Goal: Transaction & Acquisition: Purchase product/service

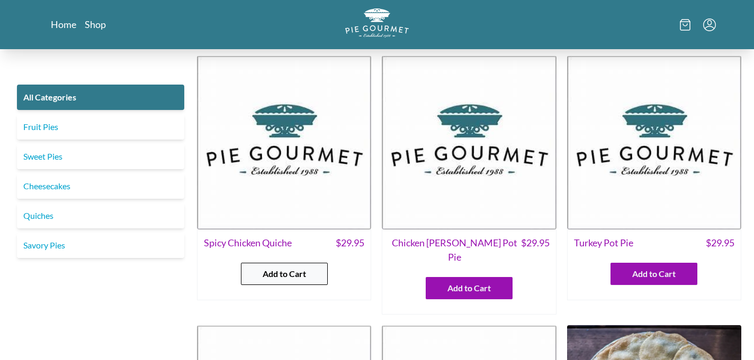
click at [278, 274] on span "Add to Cart" at bounding box center [284, 274] width 43 height 13
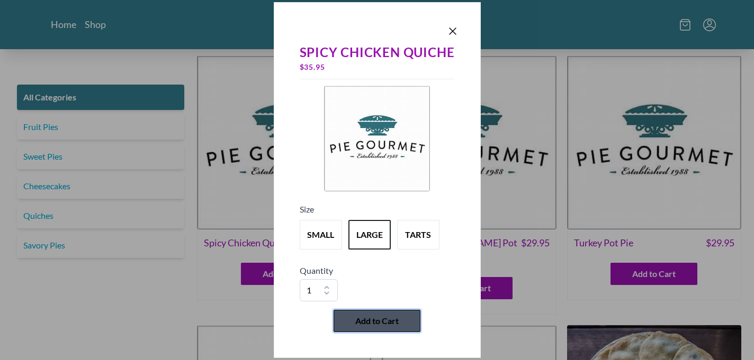
click at [359, 322] on span "Add to Cart" at bounding box center [376, 321] width 43 height 13
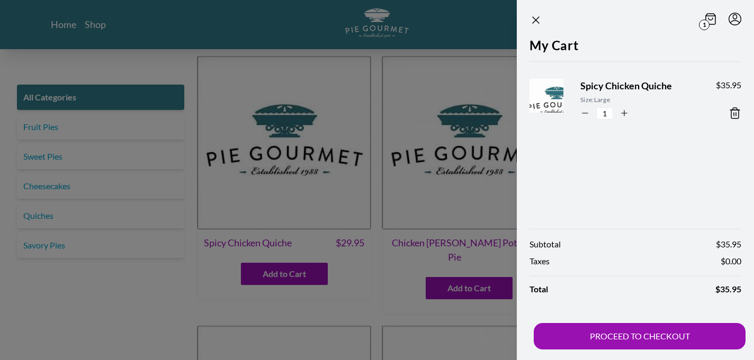
click at [394, 272] on div at bounding box center [377, 180] width 754 height 360
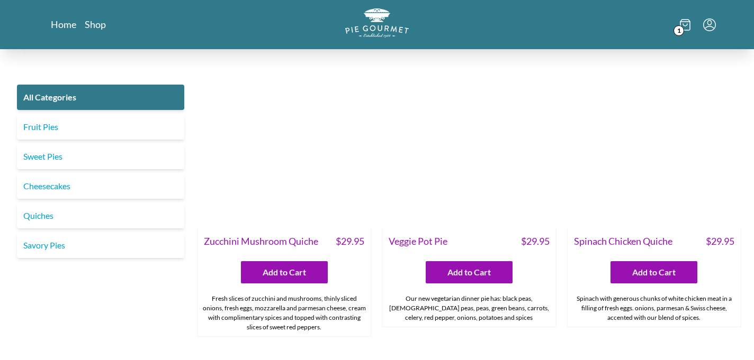
scroll to position [525, 0]
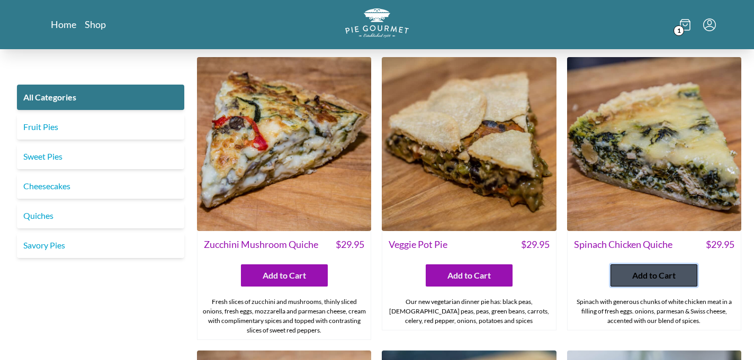
click at [644, 269] on span "Add to Cart" at bounding box center [653, 275] width 43 height 13
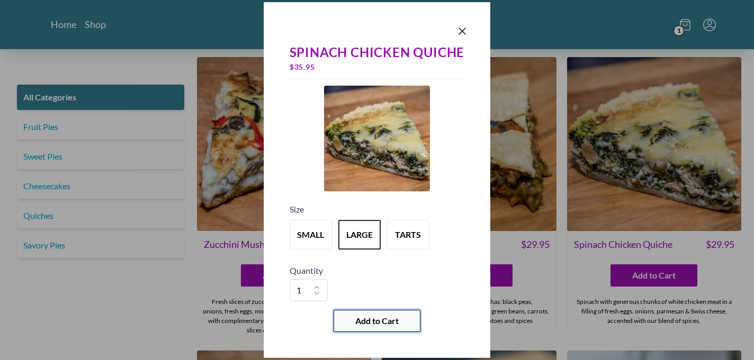
click at [364, 322] on span "Add to Cart" at bounding box center [376, 321] width 43 height 13
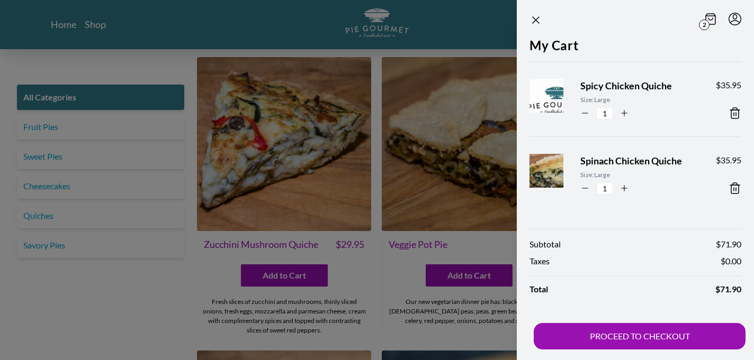
click at [37, 154] on div at bounding box center [377, 180] width 754 height 360
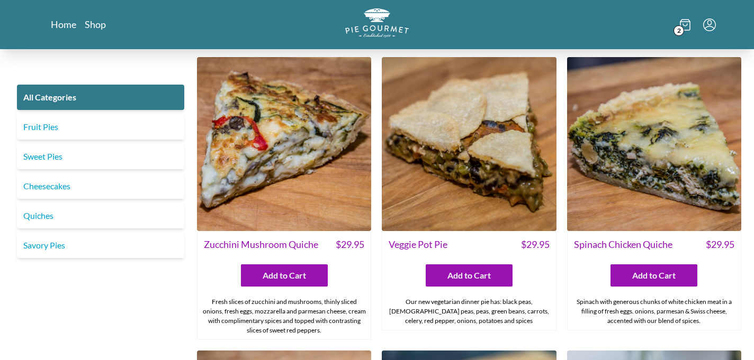
click at [37, 154] on link "Sweet Pies" at bounding box center [100, 156] width 167 height 25
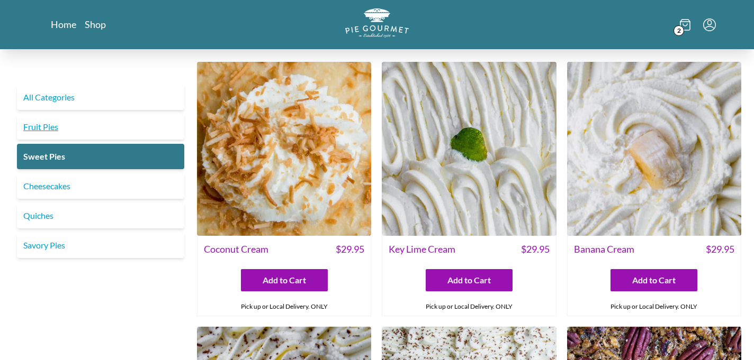
click at [48, 127] on link "Fruit Pies" at bounding box center [100, 126] width 167 height 25
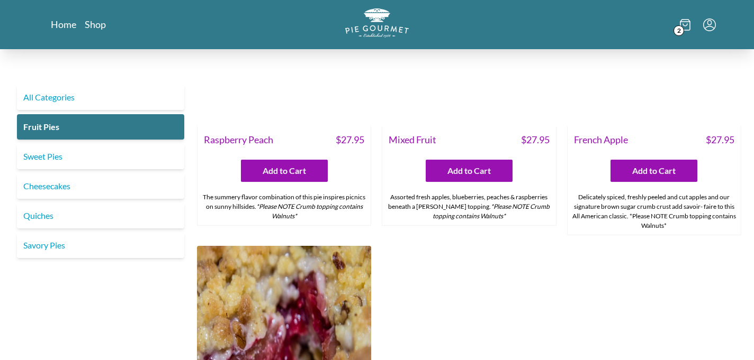
scroll to position [688, 0]
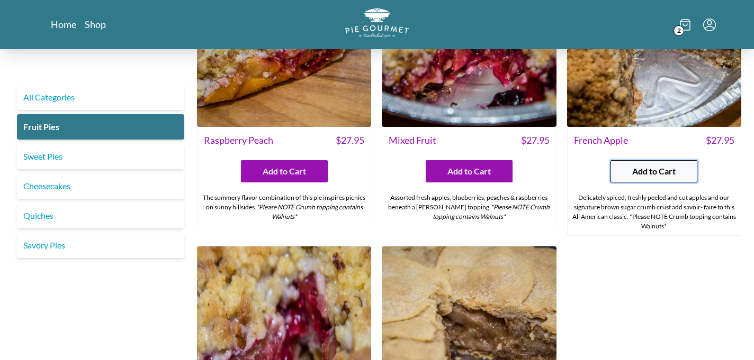
click at [644, 174] on span "Add to Cart" at bounding box center [653, 171] width 43 height 13
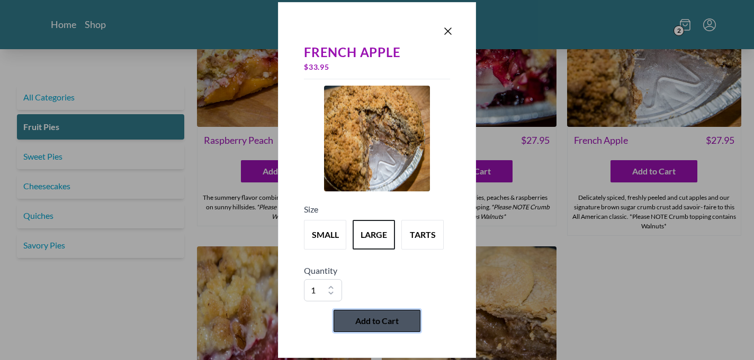
click at [357, 322] on span "Add to Cart" at bounding box center [376, 321] width 43 height 13
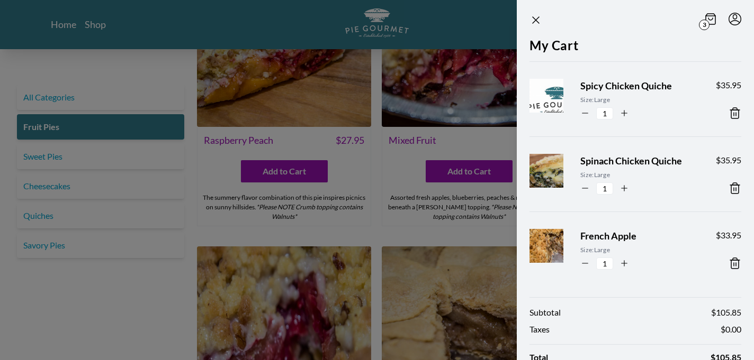
click at [70, 100] on div at bounding box center [377, 180] width 754 height 360
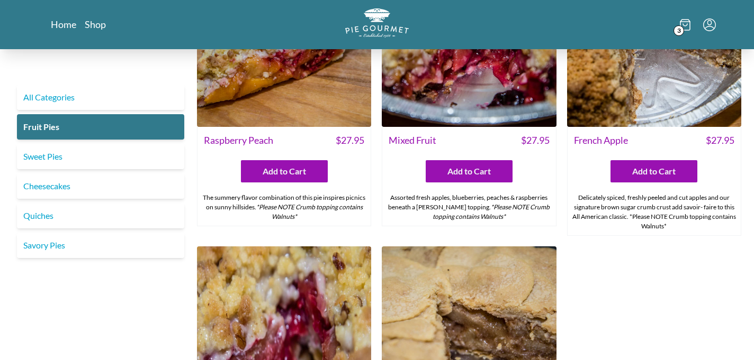
click at [70, 100] on link "All Categories" at bounding box center [100, 97] width 167 height 25
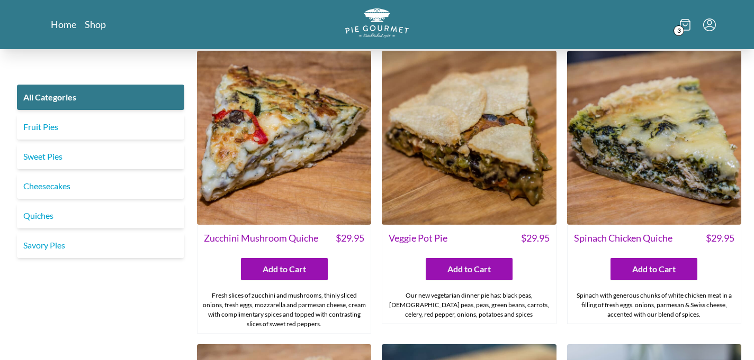
scroll to position [530, 0]
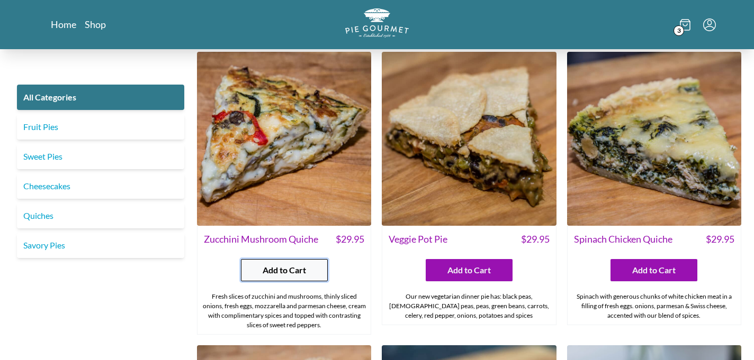
click at [272, 264] on span "Add to Cart" at bounding box center [284, 270] width 43 height 13
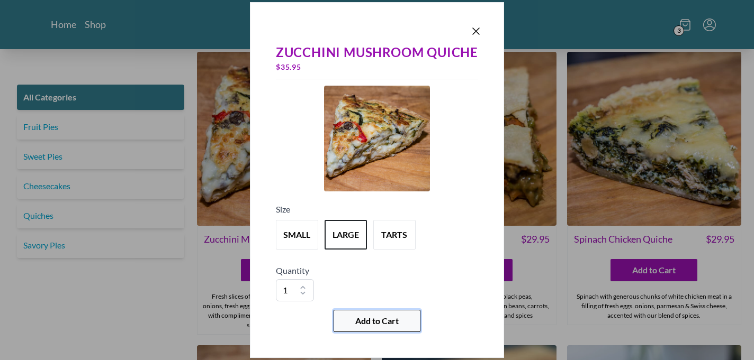
click at [380, 318] on span "Add to Cart" at bounding box center [376, 321] width 43 height 13
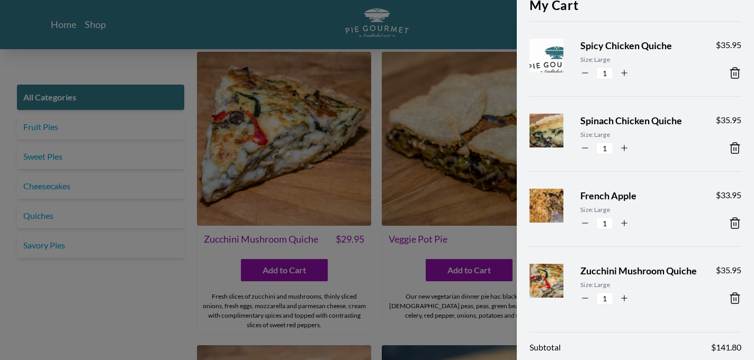
scroll to position [49, 0]
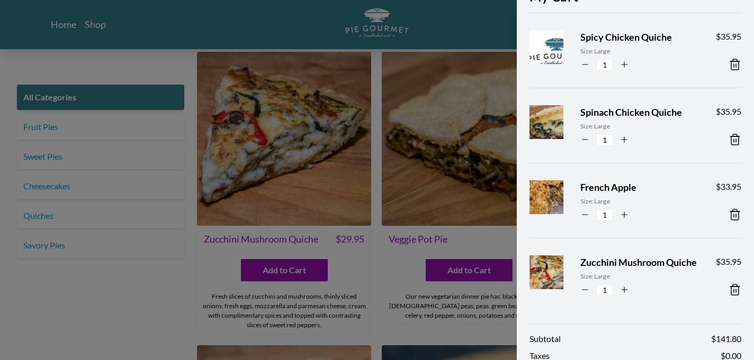
click at [733, 137] on icon at bounding box center [734, 139] width 7 height 11
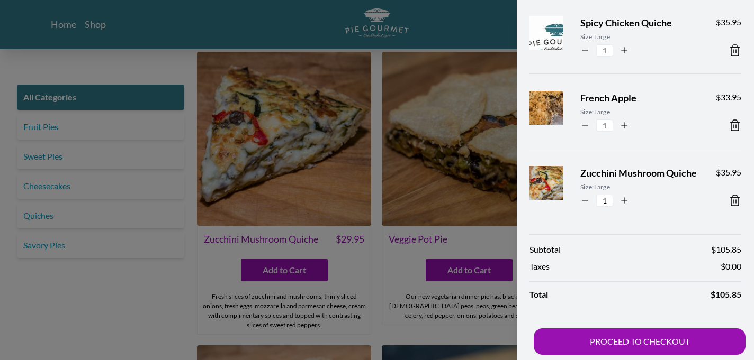
scroll to position [68, 0]
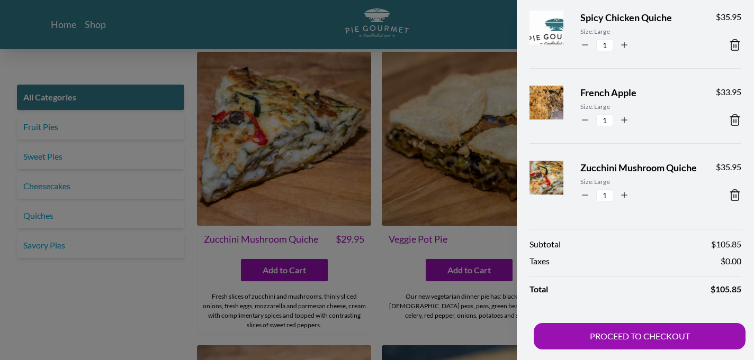
click at [622, 43] on icon "button" at bounding box center [624, 45] width 10 height 10
type input "2"
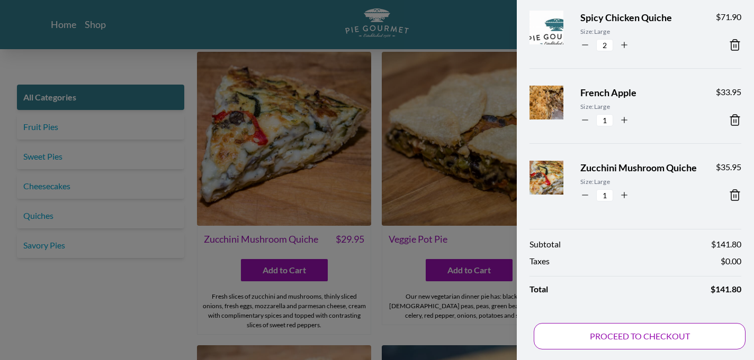
click at [603, 336] on button "PROCEED TO CHECKOUT" at bounding box center [640, 336] width 212 height 26
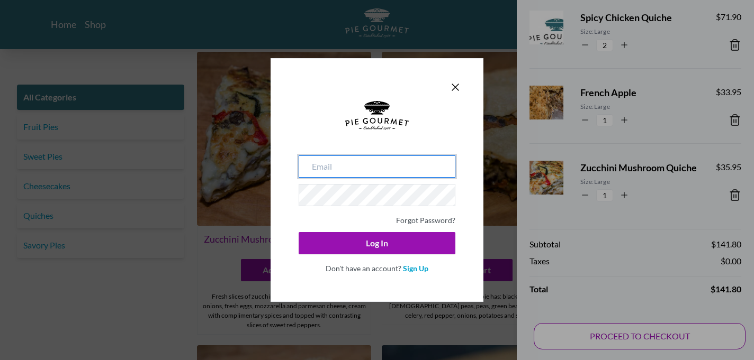
type input "[EMAIL_ADDRESS][DOMAIN_NAME]"
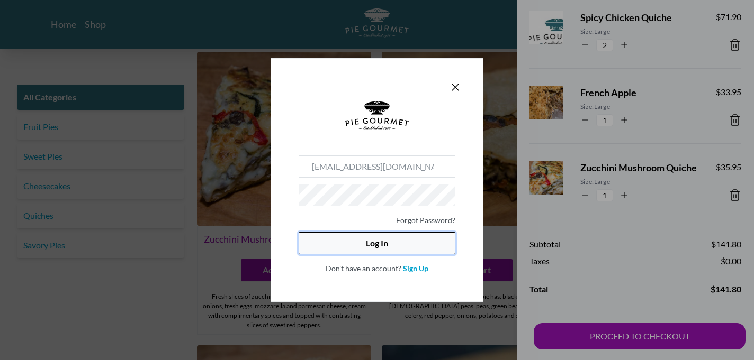
click at [388, 240] on button "Log In" at bounding box center [377, 243] width 157 height 22
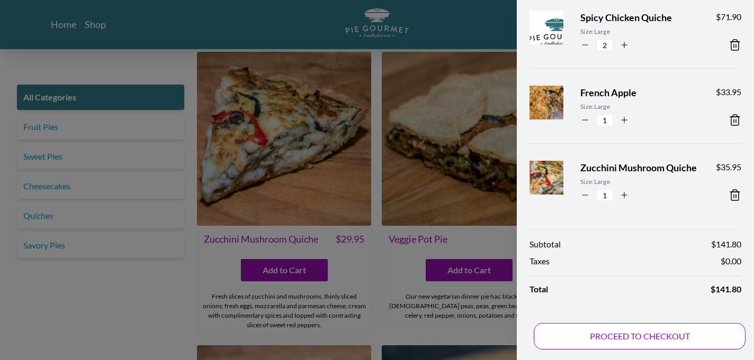
click at [610, 338] on button "PROCEED TO CHECKOUT" at bounding box center [640, 336] width 212 height 26
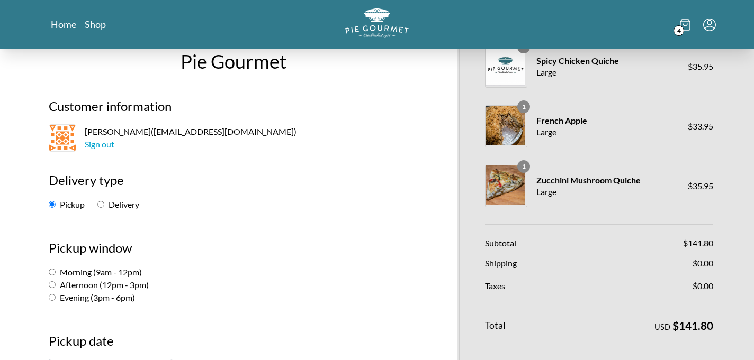
scroll to position [76, 0]
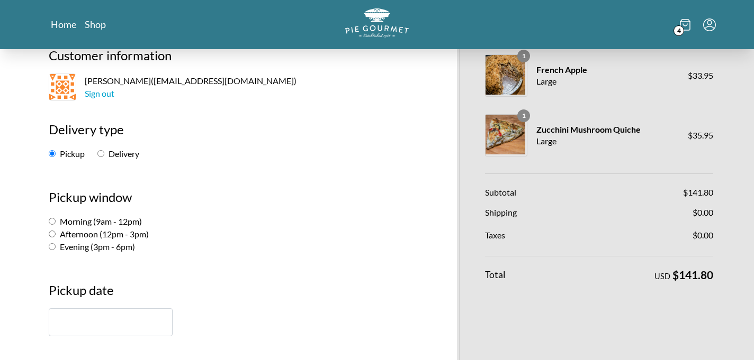
click at [101, 154] on input "Delivery" at bounding box center [100, 153] width 7 height 7
radio input "true"
select select "-1"
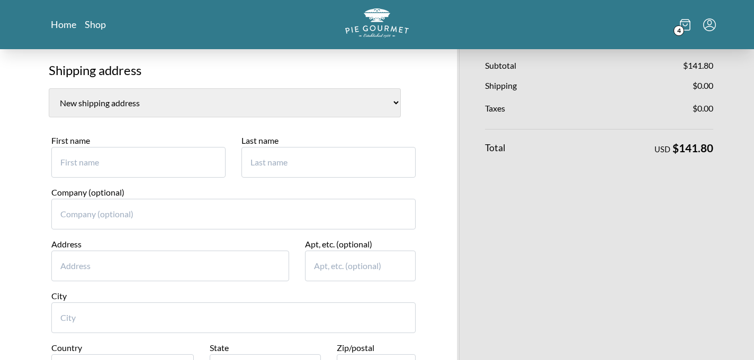
scroll to position [210, 0]
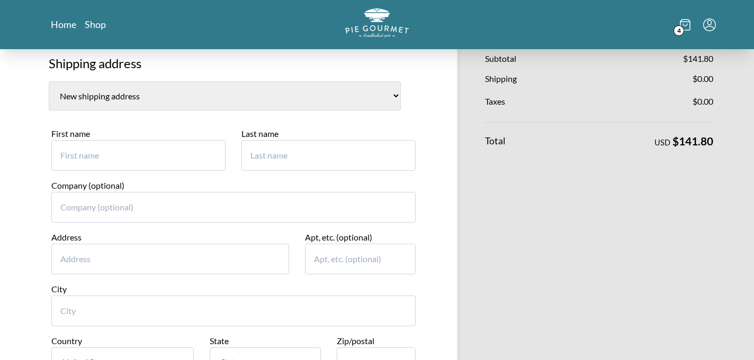
click at [79, 158] on input "First name" at bounding box center [138, 155] width 174 height 31
type input "[PERSON_NAME]"
type input "[STREET_ADDRESS]"
type input "Apt 104"
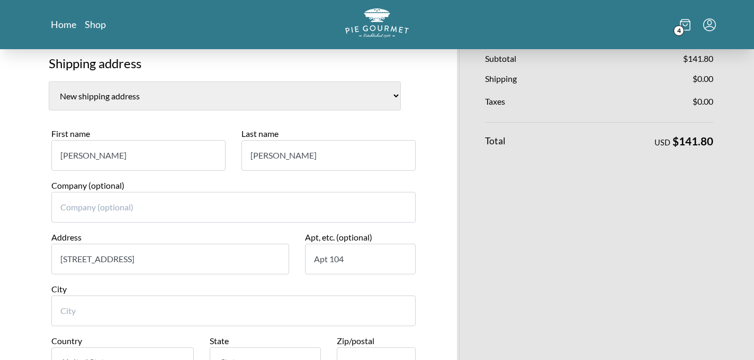
type input "[GEOGRAPHIC_DATA]"
select select "VA"
type input "22911"
type input "9173863252"
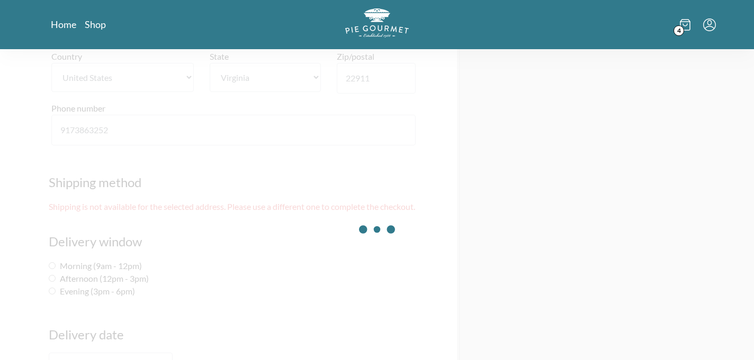
scroll to position [492, 0]
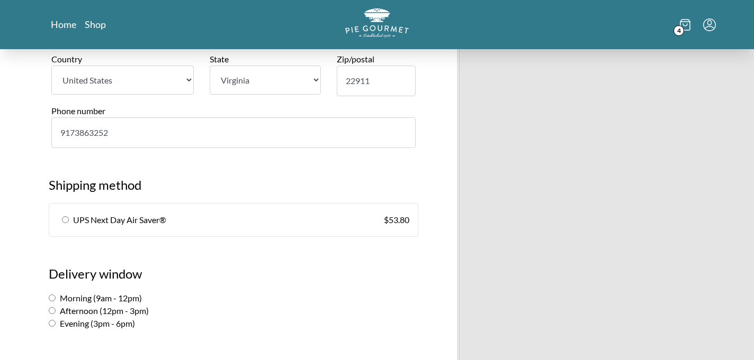
click at [66, 219] on input "radio" at bounding box center [65, 219] width 7 height 7
radio input "true"
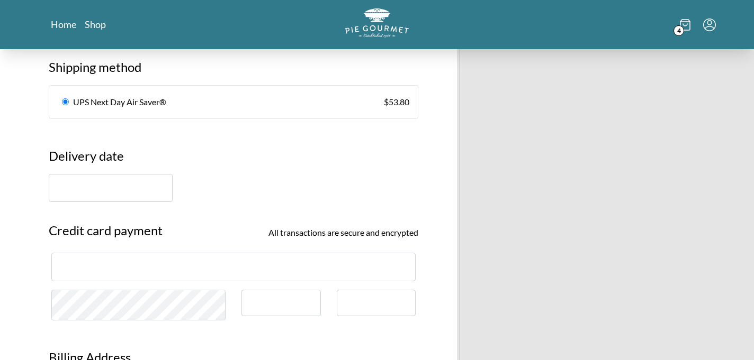
scroll to position [609, 0]
click at [105, 189] on input "text" at bounding box center [111, 189] width 124 height 28
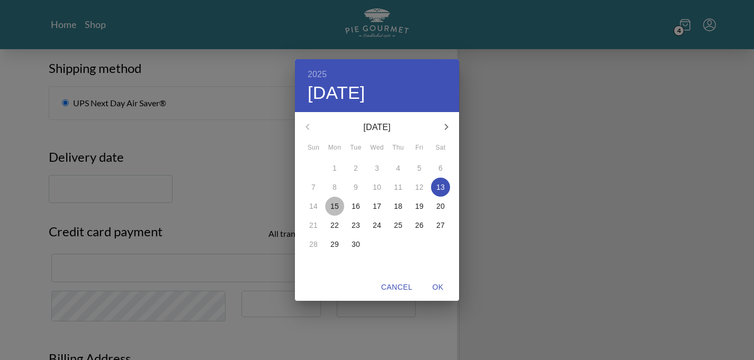
click at [335, 205] on p "15" at bounding box center [334, 206] width 8 height 11
click at [438, 286] on span "OK" at bounding box center [437, 287] width 25 height 13
type input "[DATE]"
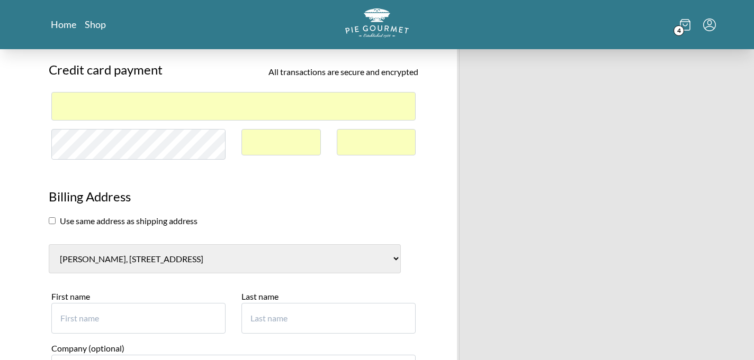
scroll to position [773, 0]
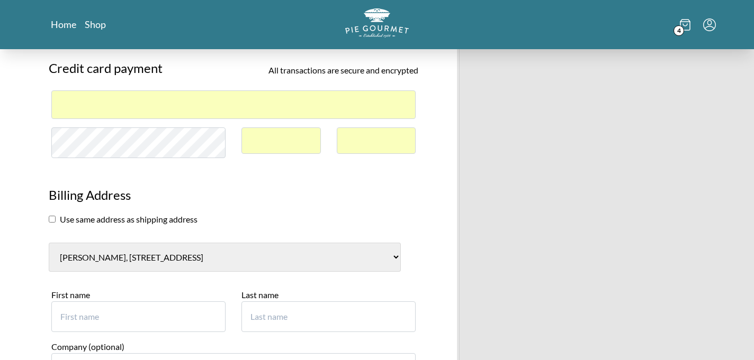
click at [51, 219] on input "checkbox" at bounding box center [52, 219] width 7 height 7
checkbox input "true"
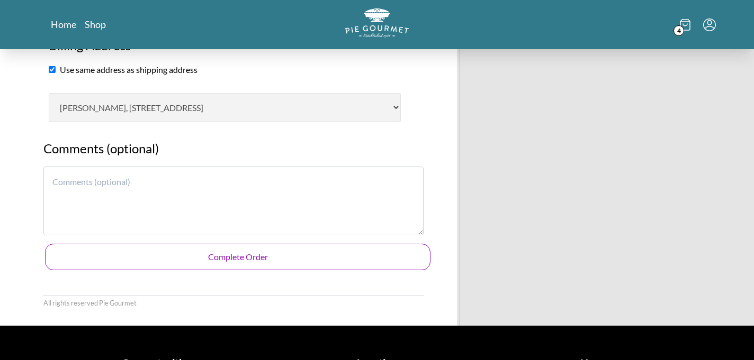
scroll to position [926, 0]
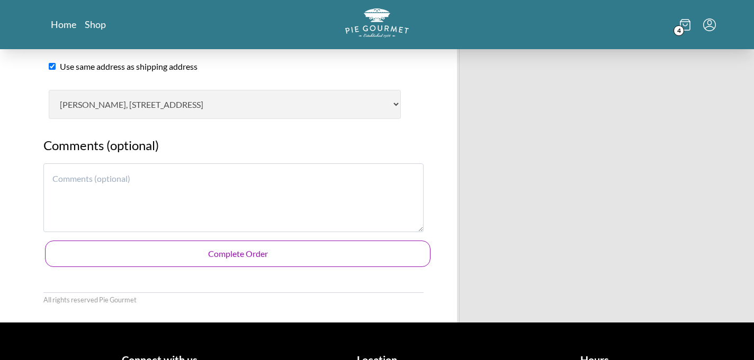
click at [246, 255] on button "Complete Order" at bounding box center [237, 254] width 385 height 26
